Goal: Transaction & Acquisition: Subscribe to service/newsletter

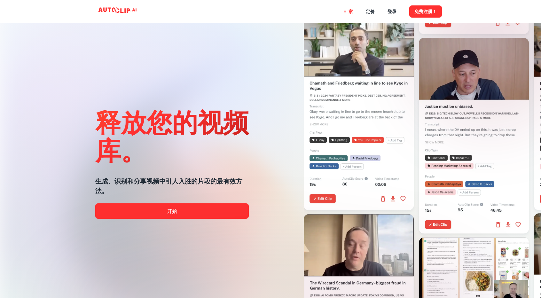
click at [263, 59] on div at bounding box center [356, 123] width 197 height 298
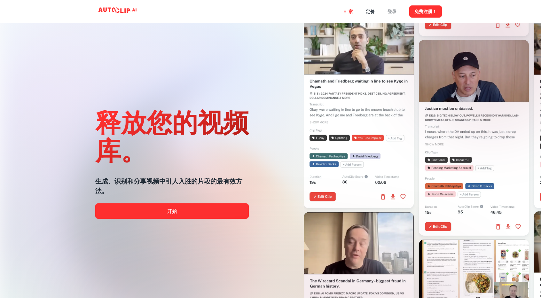
click at [392, 9] on font "登录" at bounding box center [392, 11] width 9 height 5
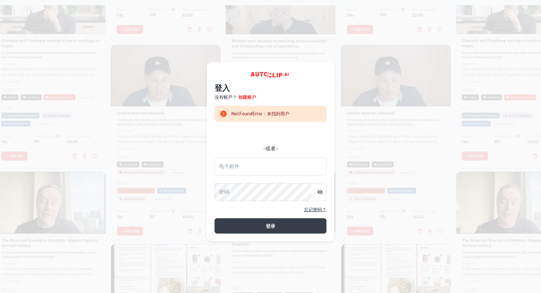
click at [279, 113] on font "NotFoundError：未找到用户" at bounding box center [260, 113] width 58 height 5
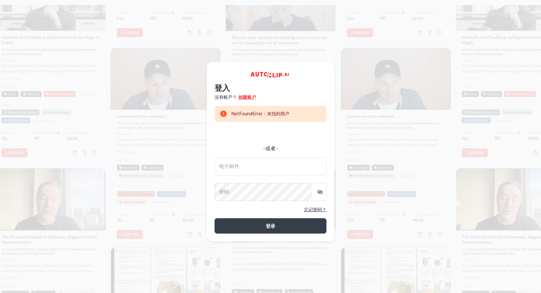
click at [248, 96] on font "创建账户" at bounding box center [247, 97] width 18 height 5
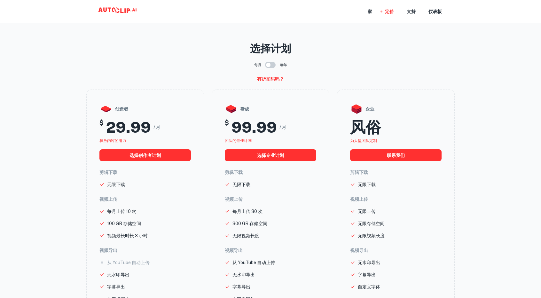
drag, startPoint x: 477, startPoint y: 52, endPoint x: 471, endPoint y: 52, distance: 6.1
click at [477, 52] on main "选择计划 每月 每年 有折扣码吗？ 创造者 $ 29.99 /月 释放内容的潜力 选择创作者计划 剪辑下载 无限下载 视频上传 每月上传 10 次 100 G…" at bounding box center [270, 208] width 541 height 407
click at [370, 11] on font "家" at bounding box center [370, 11] width 4 height 5
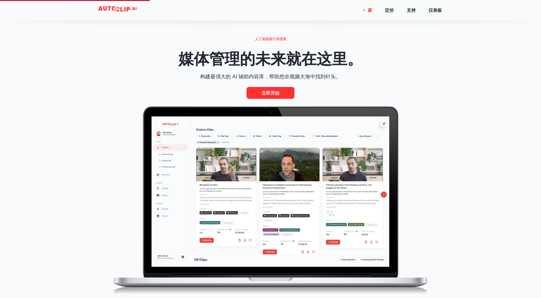
scroll to position [320, 0]
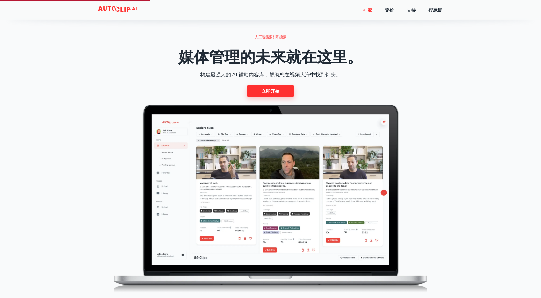
click at [273, 90] on font "立即开始" at bounding box center [271, 91] width 18 height 5
